Goal: Navigation & Orientation: Find specific page/section

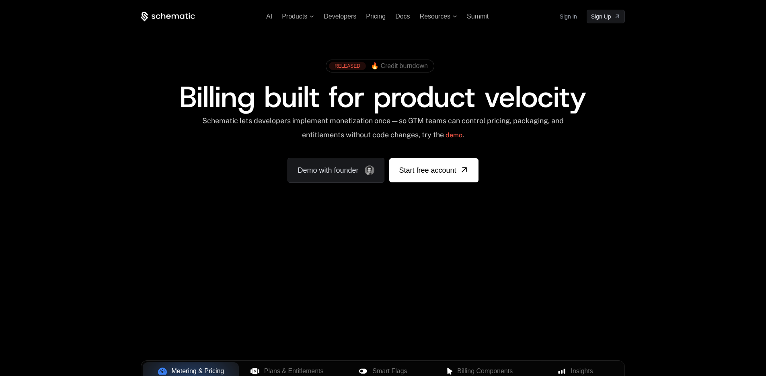
click at [566, 20] on link "Sign in" at bounding box center [568, 16] width 17 height 13
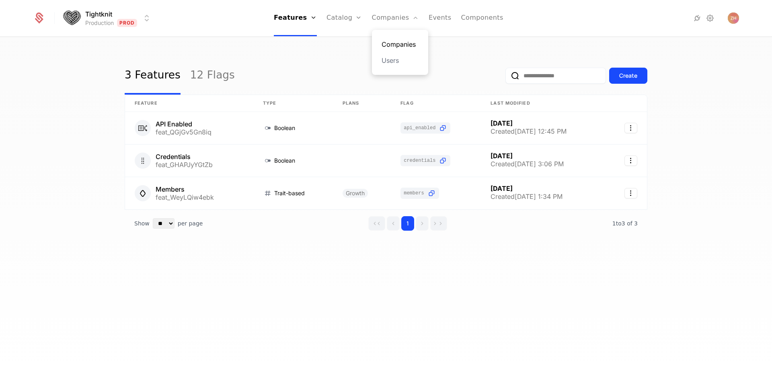
click at [397, 41] on link "Companies" at bounding box center [400, 44] width 37 height 10
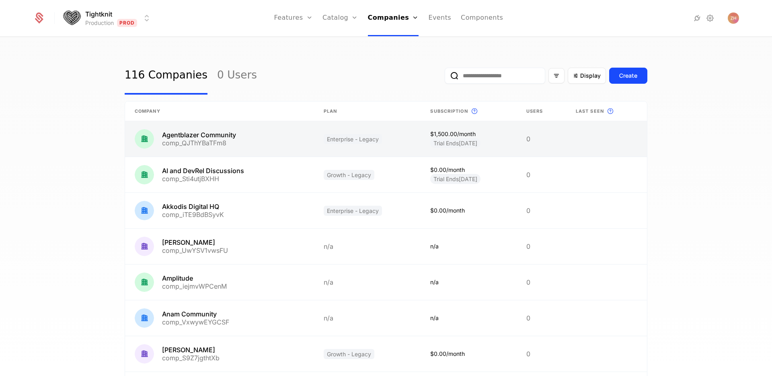
click at [247, 134] on link at bounding box center [219, 138] width 189 height 35
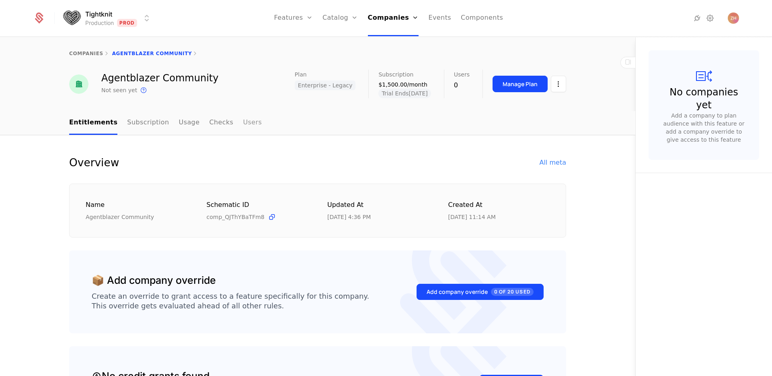
click at [246, 121] on link "Users" at bounding box center [252, 123] width 19 height 24
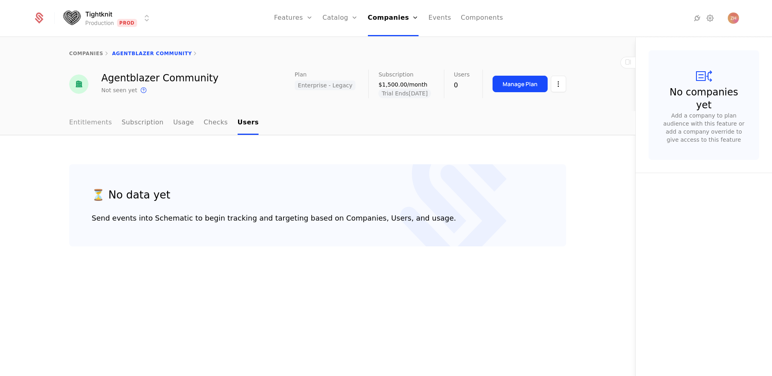
click at [87, 120] on link "Entitlements" at bounding box center [90, 123] width 43 height 24
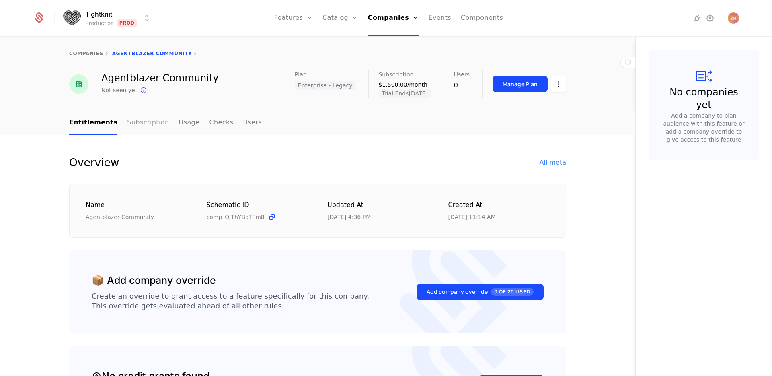
click at [141, 121] on link "Subscription" at bounding box center [148, 123] width 42 height 24
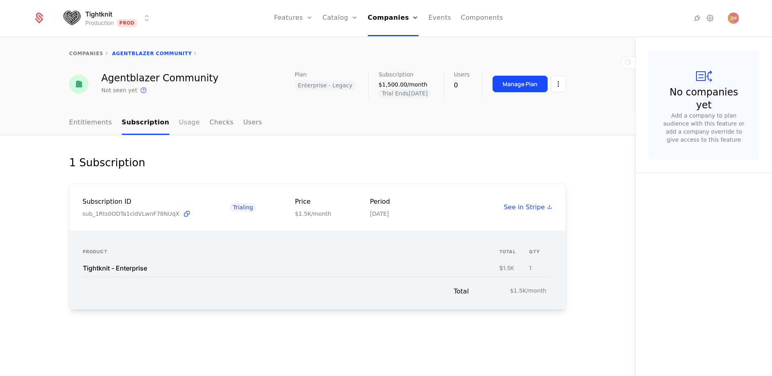
click at [179, 126] on link "Usage" at bounding box center [189, 123] width 21 height 24
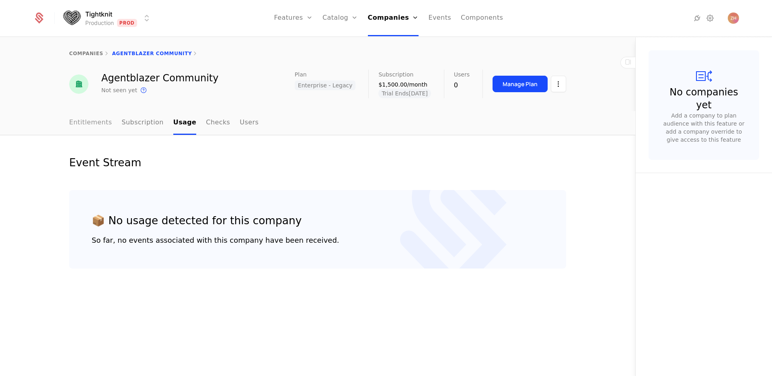
click at [80, 123] on link "Entitlements" at bounding box center [90, 123] width 43 height 24
